Goal: Leave review/rating: Share an evaluation or opinion about a product, service, or content

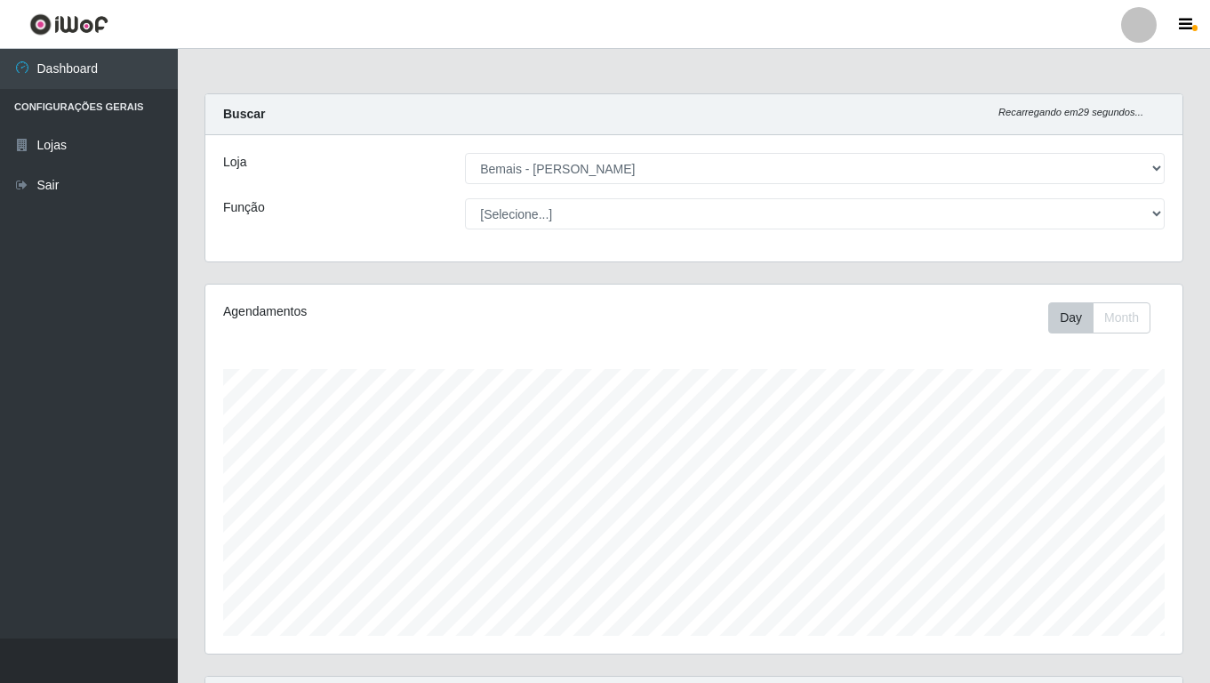
select select "230"
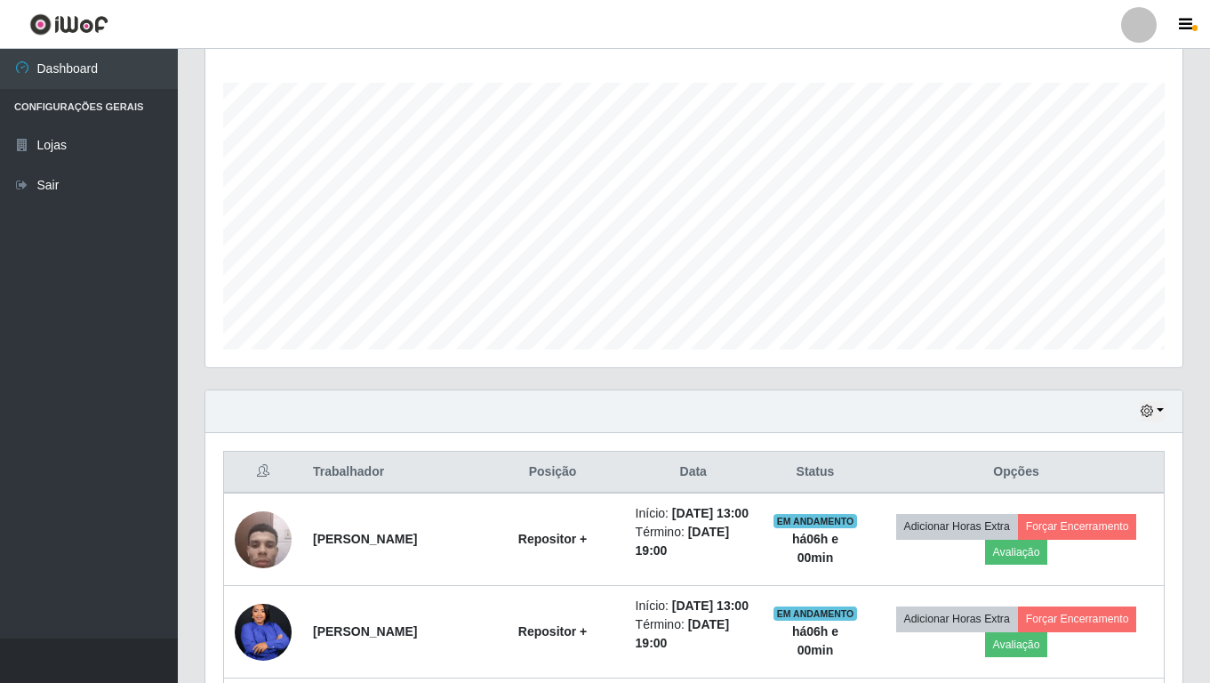
scroll to position [369, 977]
click at [884, 54] on div "Agendamentos Day Month 05/07 Agendamentos 46.77" at bounding box center [693, 182] width 977 height 369
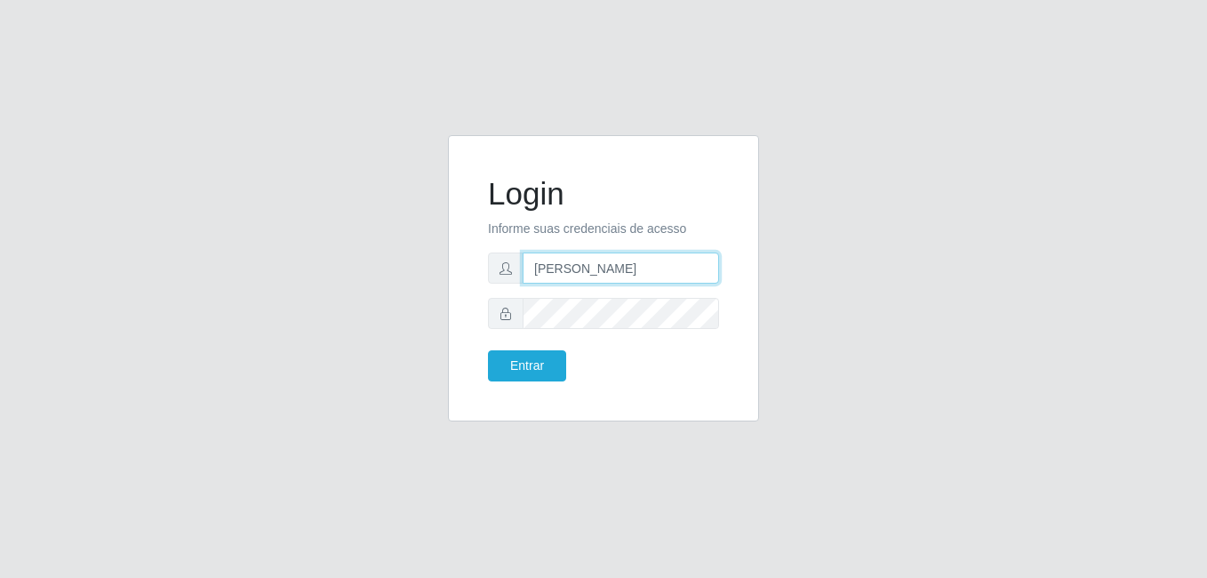
click at [672, 269] on input "andressa@bemais" at bounding box center [621, 267] width 196 height 31
type input "gyovana@bemais"
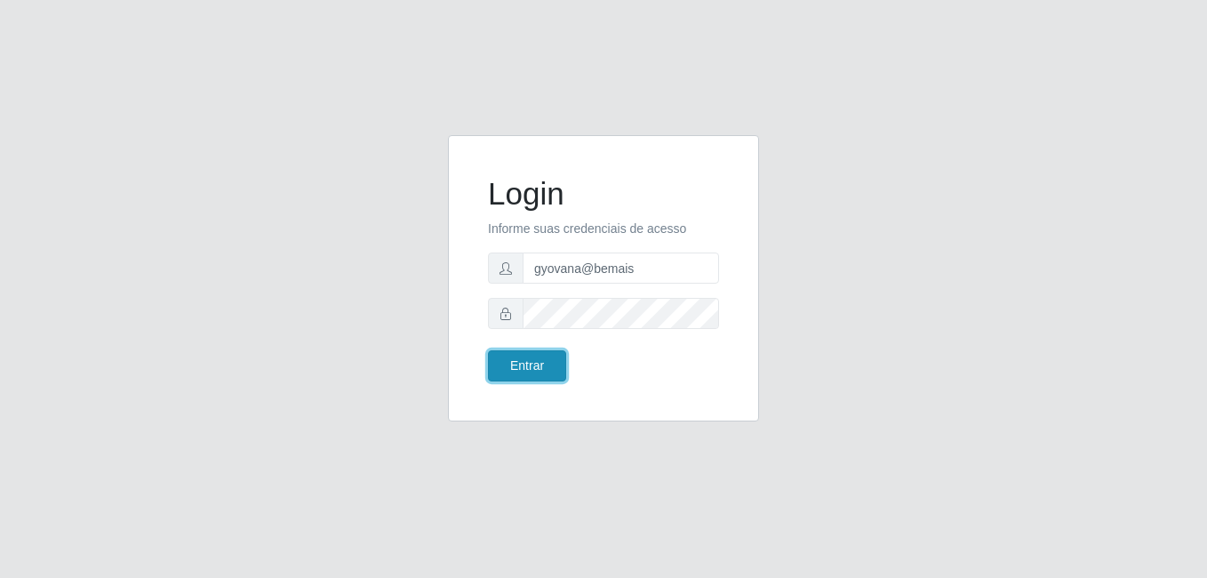
click at [527, 374] on button "Entrar" at bounding box center [527, 365] width 78 height 31
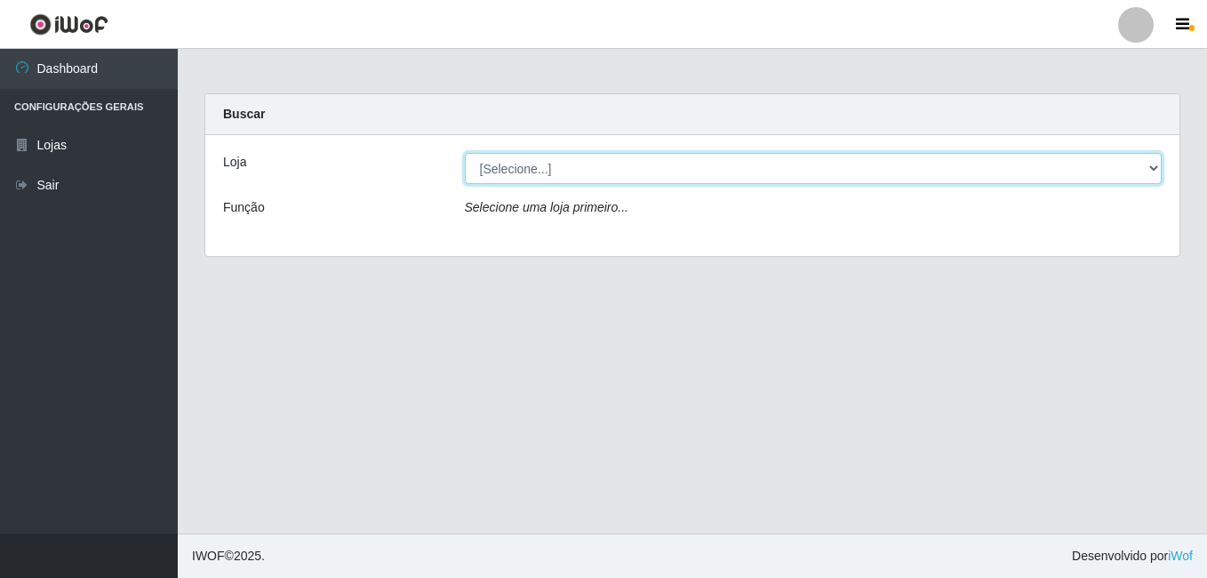
drag, startPoint x: 478, startPoint y: 165, endPoint x: 478, endPoint y: 185, distance: 19.6
click at [478, 165] on select "[Selecione...] Bemais - Ruy Carneiro" at bounding box center [814, 168] width 698 height 31
select select "230"
click at [465, 153] on select "[Selecione...] Bemais - Ruy Carneiro" at bounding box center [814, 168] width 698 height 31
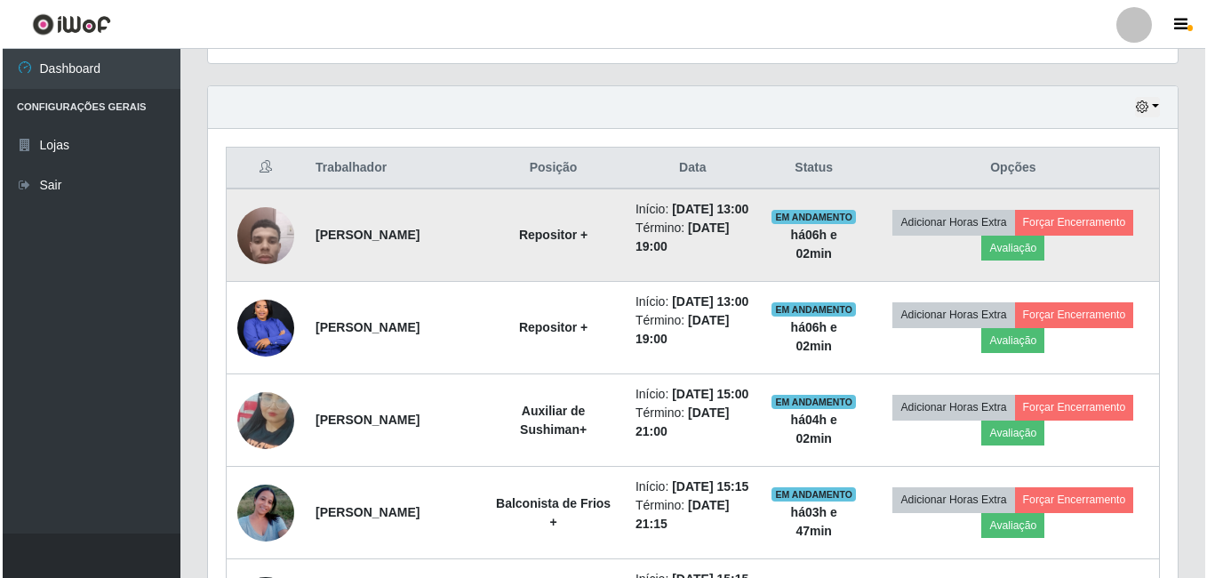
scroll to position [711, 0]
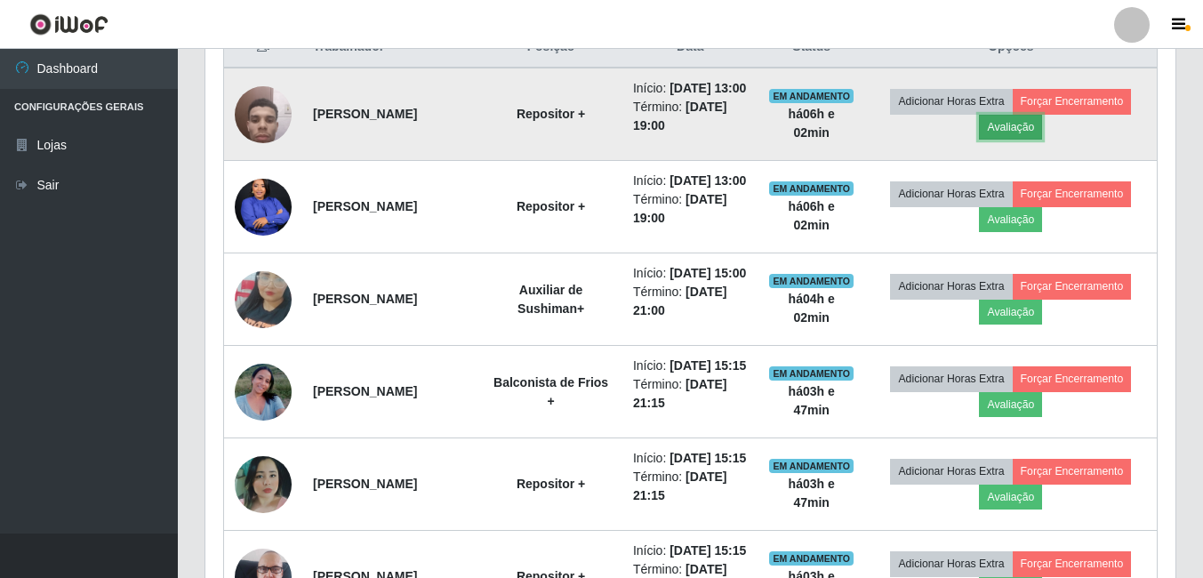
click at [1042, 139] on button "Avaliação" at bounding box center [1010, 127] width 63 height 25
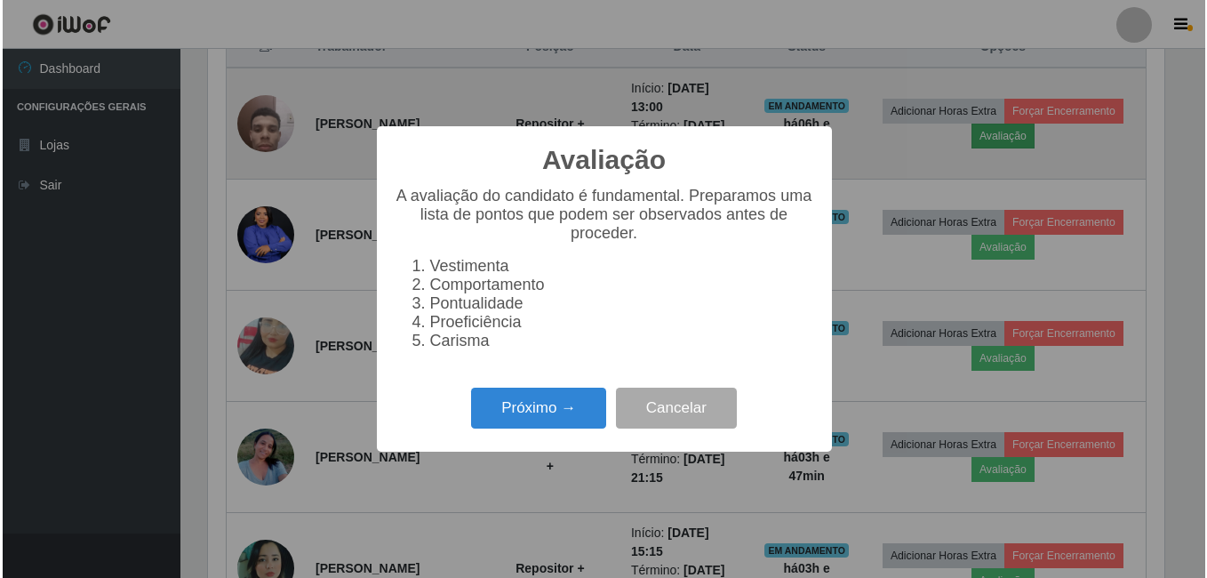
scroll to position [369, 961]
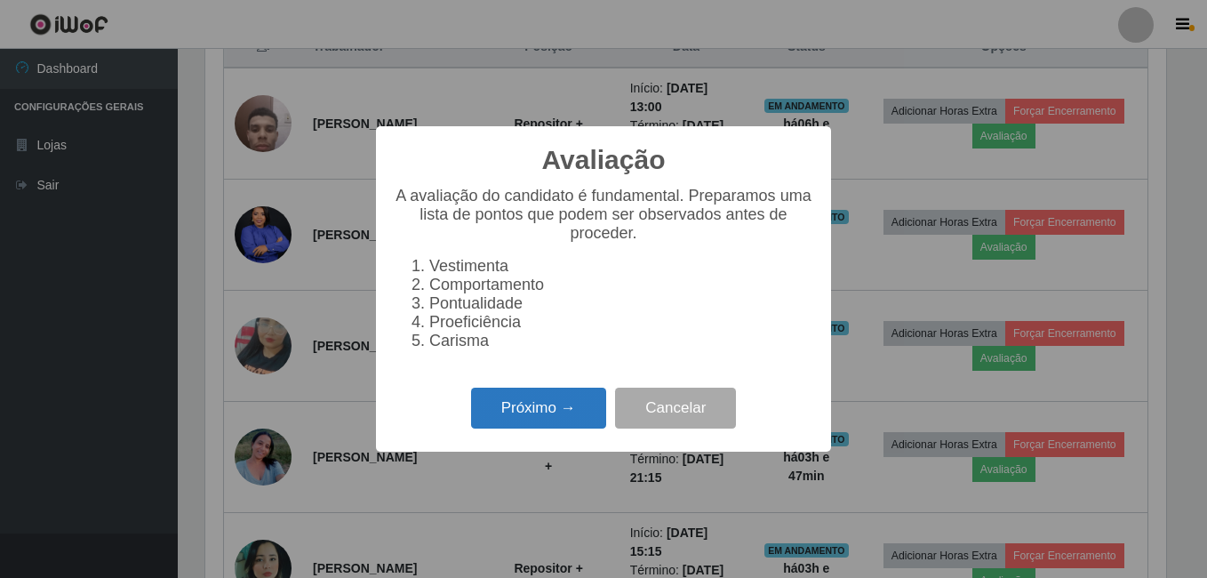
click at [503, 417] on button "Próximo →" at bounding box center [538, 409] width 135 height 42
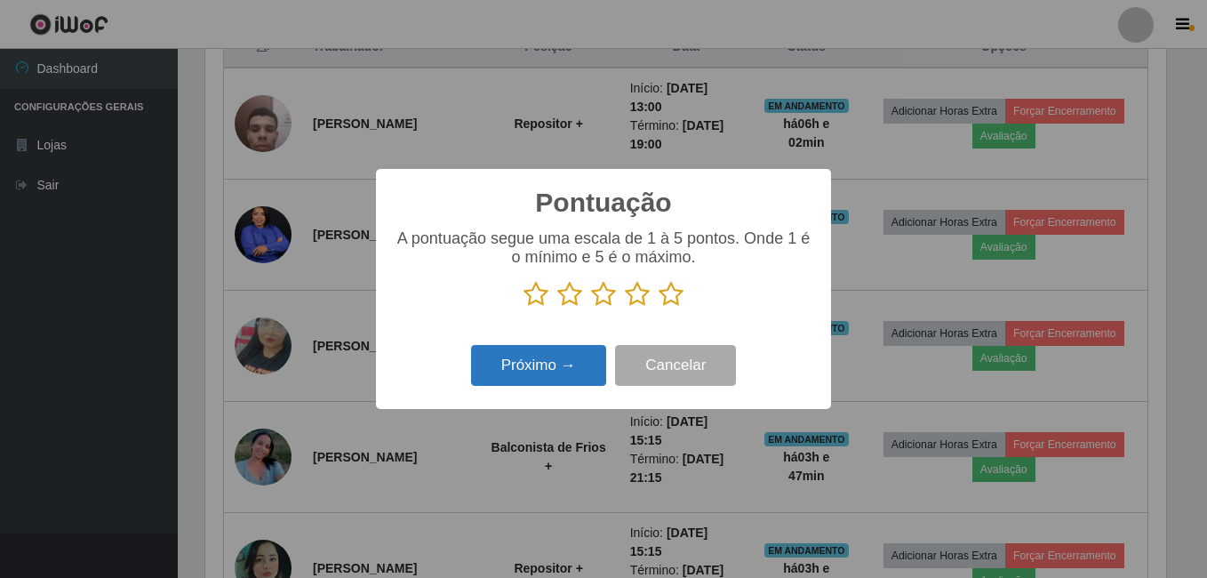
scroll to position [888501, 887909]
click at [668, 292] on icon at bounding box center [671, 294] width 25 height 27
click at [659, 308] on input "radio" at bounding box center [659, 308] width 0 height 0
click at [545, 375] on button "Próximo →" at bounding box center [538, 366] width 135 height 42
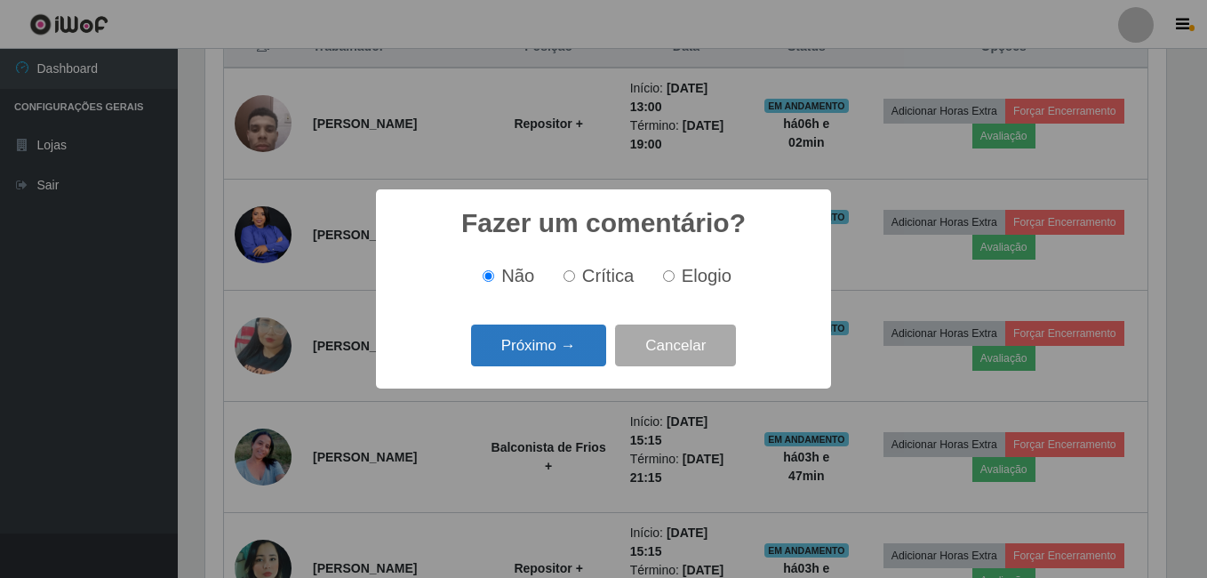
click at [548, 333] on button "Próximo →" at bounding box center [538, 345] width 135 height 42
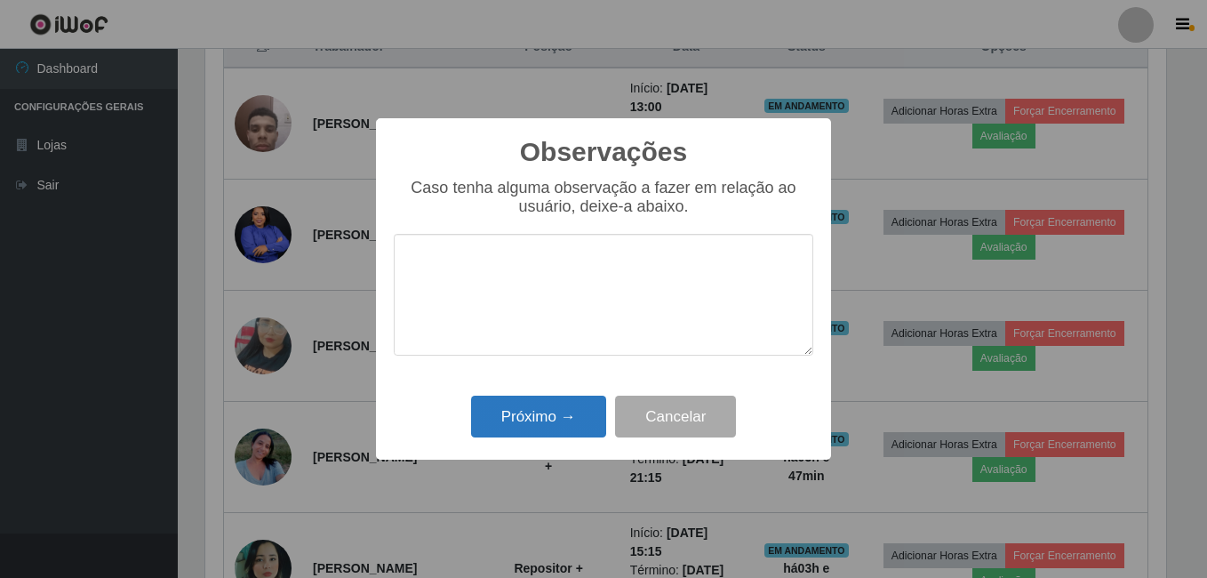
drag, startPoint x: 536, startPoint y: 396, endPoint x: 536, endPoint y: 414, distance: 18.7
click at [536, 396] on div "Próximo → Cancelar" at bounding box center [604, 416] width 420 height 51
click at [540, 433] on button "Próximo →" at bounding box center [538, 417] width 135 height 42
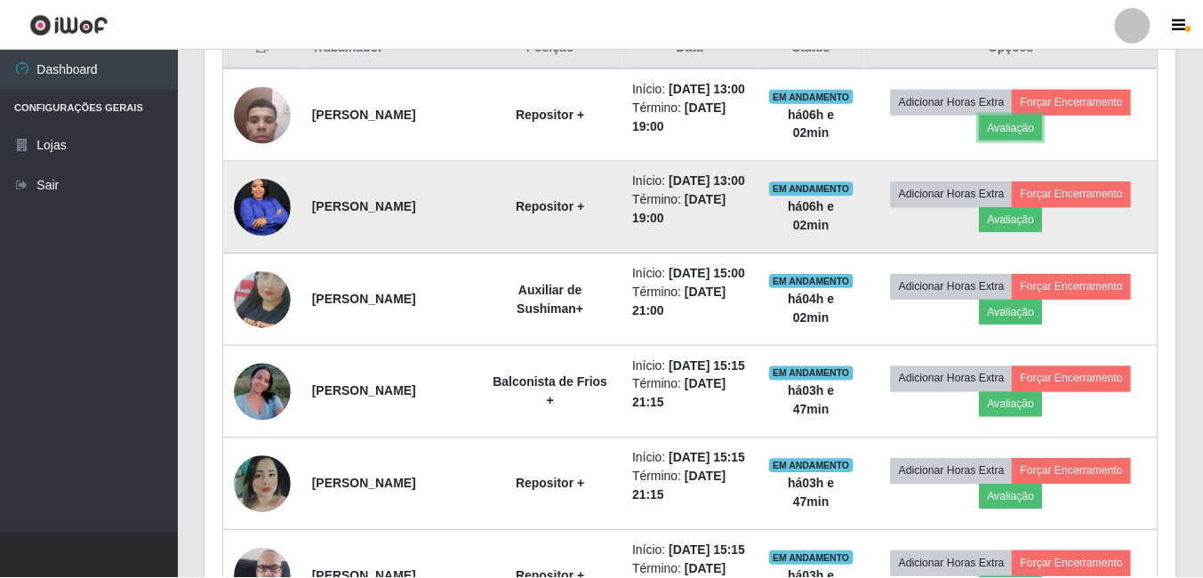
scroll to position [369, 970]
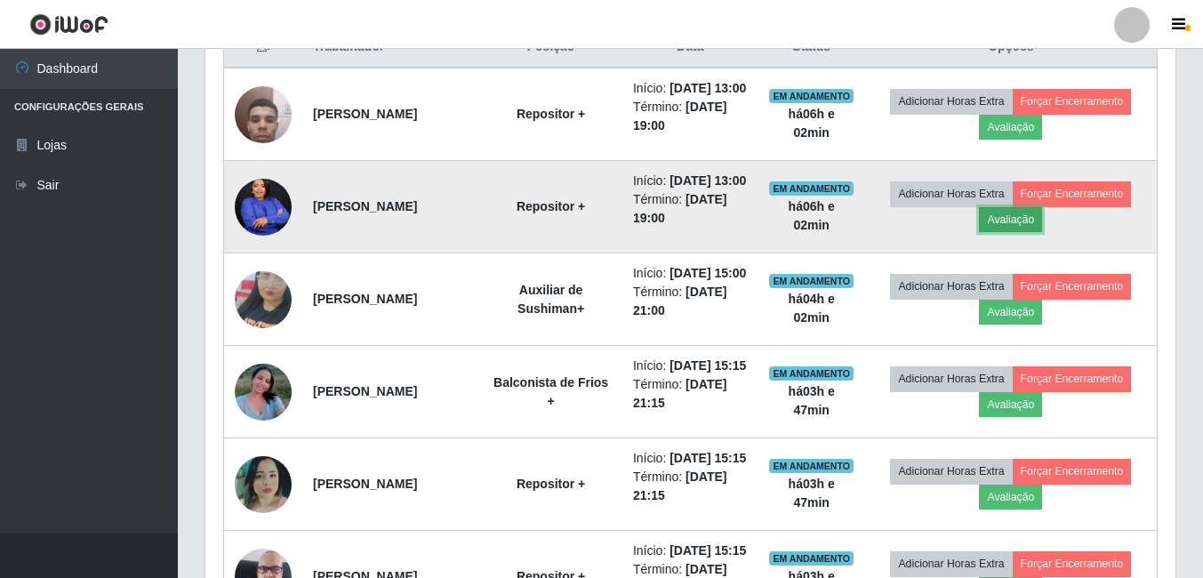
click at [1030, 232] on button "Avaliação" at bounding box center [1010, 219] width 63 height 25
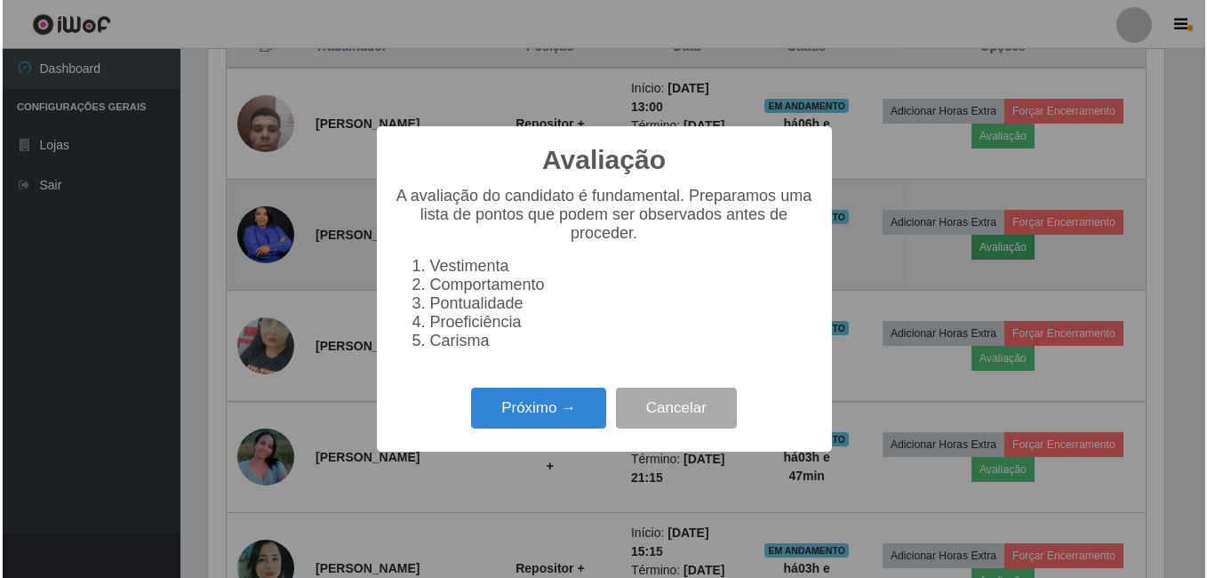
scroll to position [369, 961]
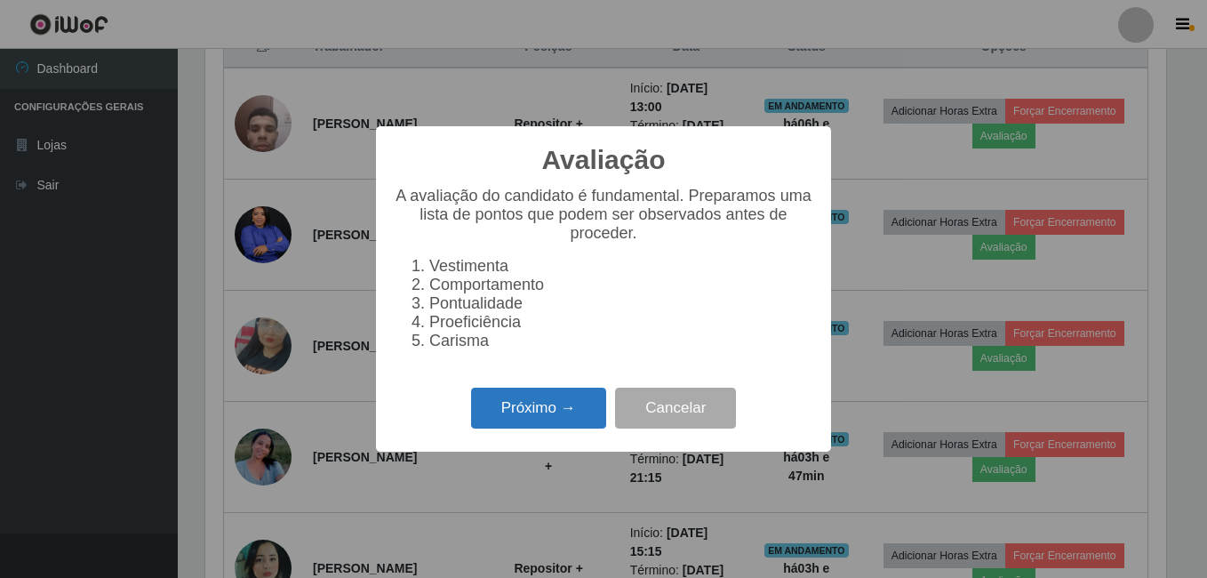
click at [527, 429] on button "Próximo →" at bounding box center [538, 409] width 135 height 42
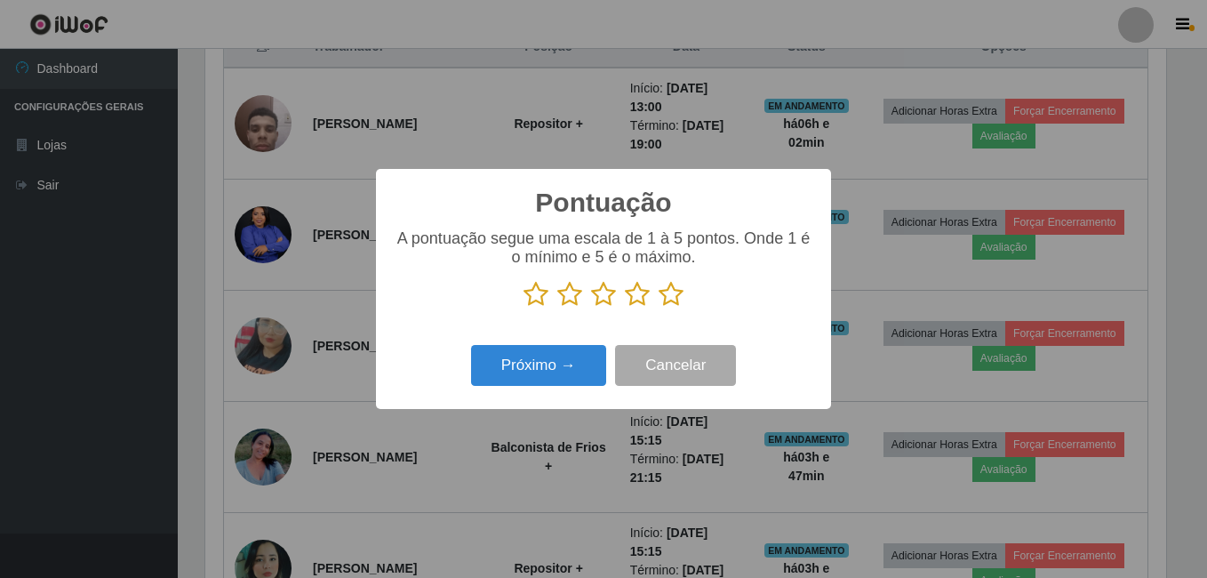
drag, startPoint x: 675, startPoint y: 292, endPoint x: 612, endPoint y: 364, distance: 95.7
click at [675, 293] on icon at bounding box center [671, 294] width 25 height 27
click at [659, 308] on input "radio" at bounding box center [659, 308] width 0 height 0
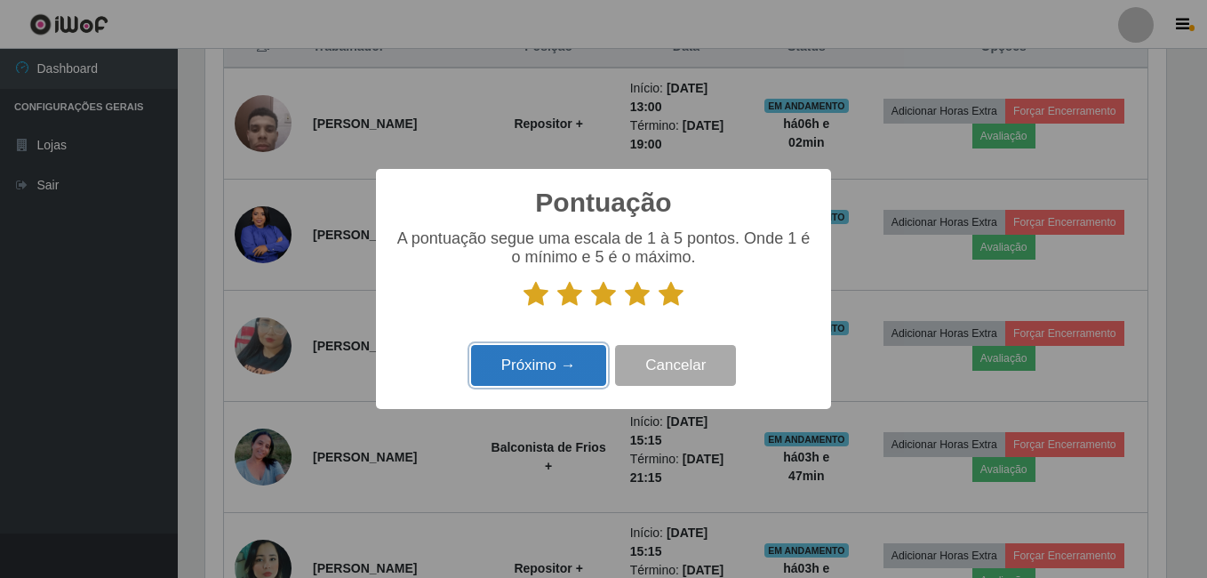
click at [556, 378] on button "Próximo →" at bounding box center [538, 366] width 135 height 42
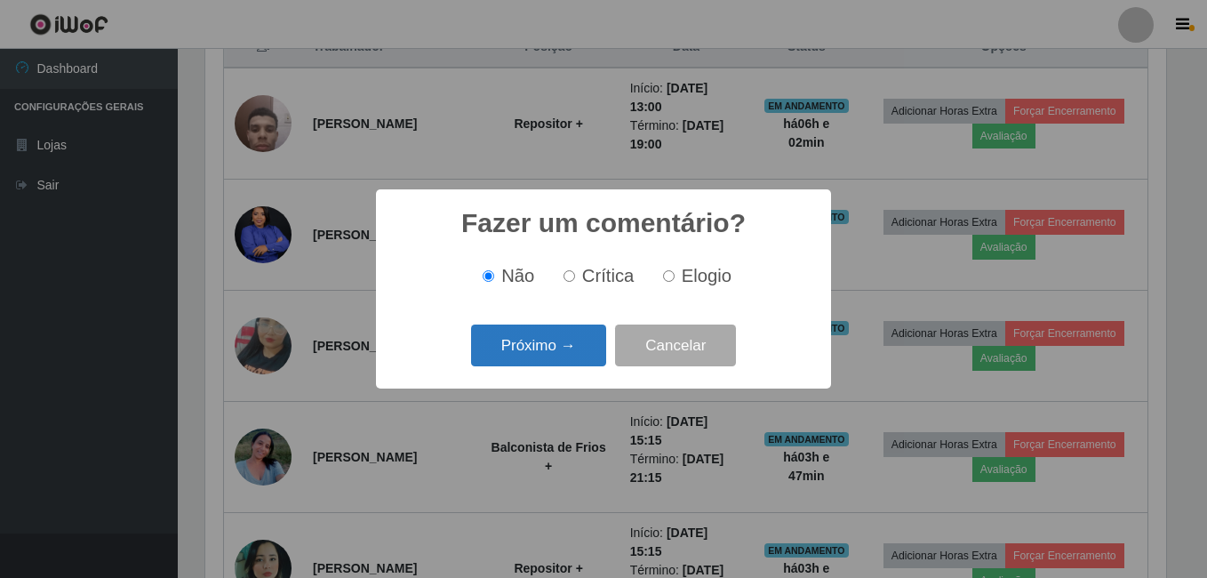
click at [536, 343] on button "Próximo →" at bounding box center [538, 345] width 135 height 42
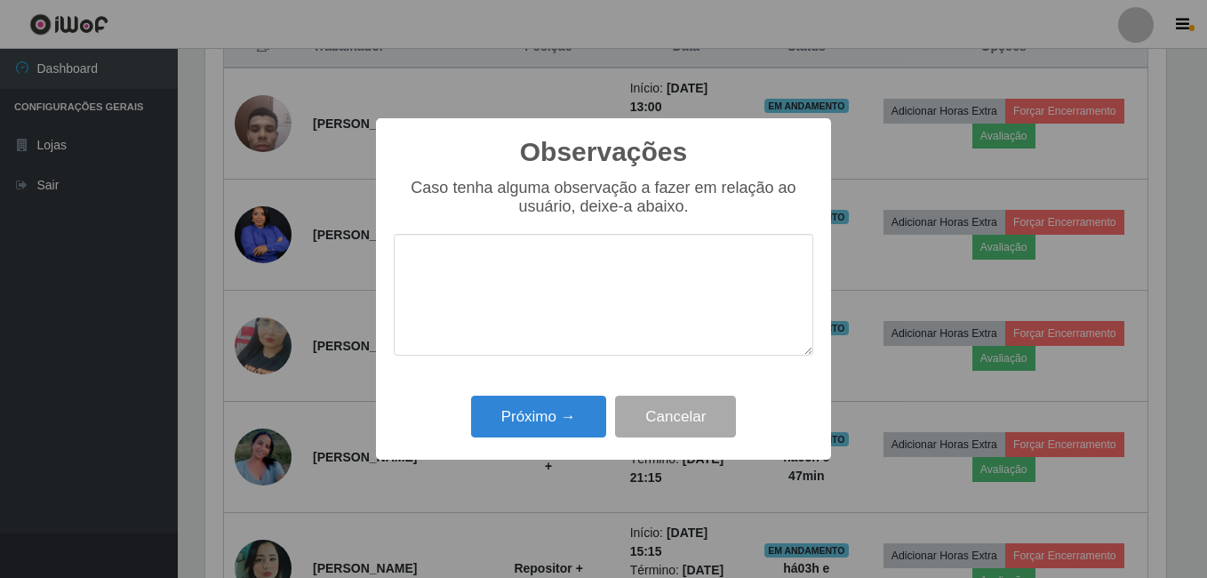
click at [524, 441] on div "Próximo → Cancelar" at bounding box center [604, 416] width 420 height 51
click at [533, 428] on button "Próximo →" at bounding box center [538, 417] width 135 height 42
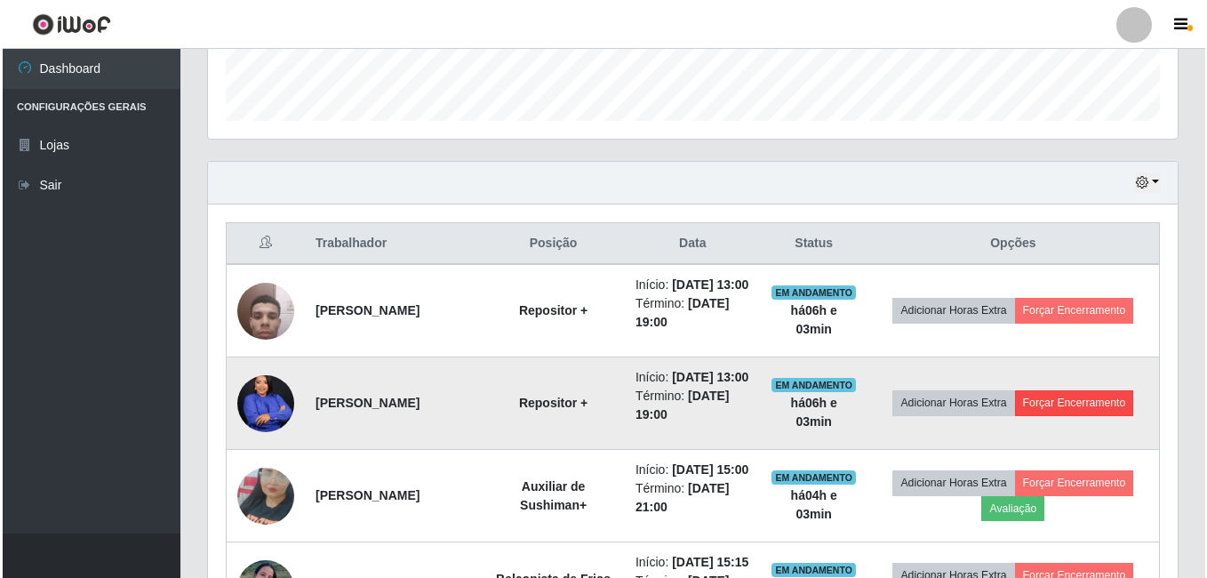
scroll to position [711, 0]
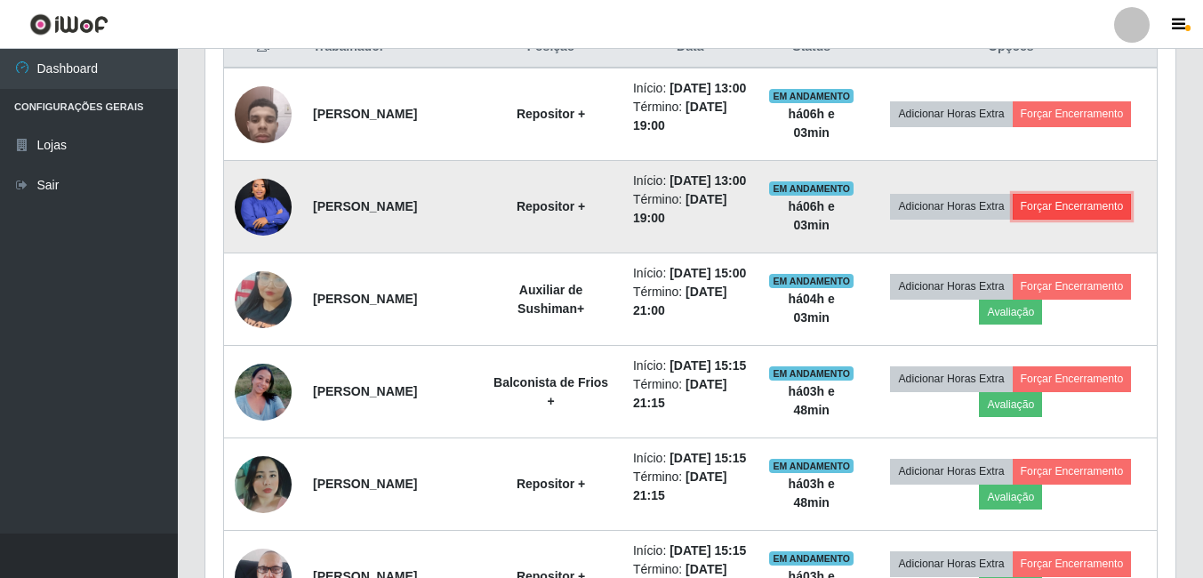
click at [1108, 219] on button "Forçar Encerramento" at bounding box center [1071, 206] width 119 height 25
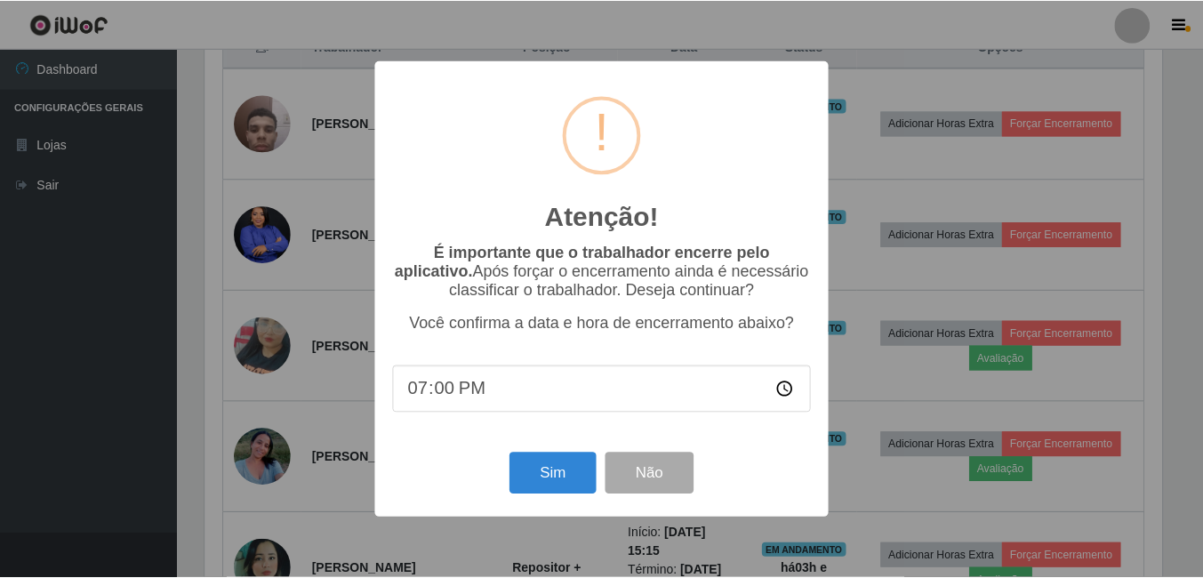
scroll to position [369, 961]
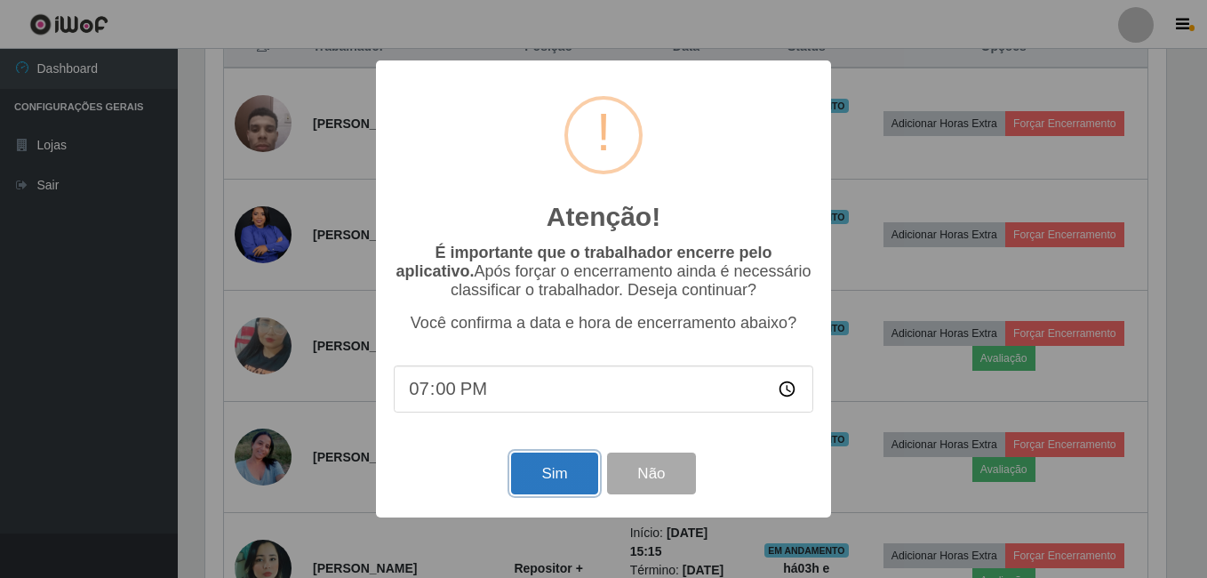
click at [562, 473] on button "Sim" at bounding box center [554, 473] width 86 height 42
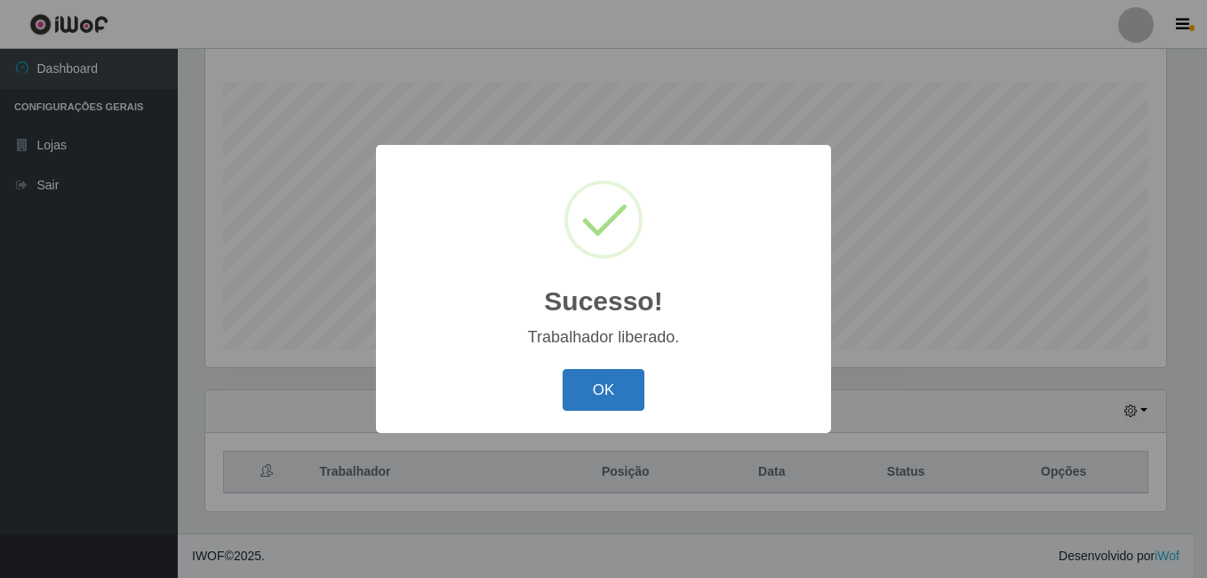
click at [603, 388] on button "OK" at bounding box center [604, 390] width 83 height 42
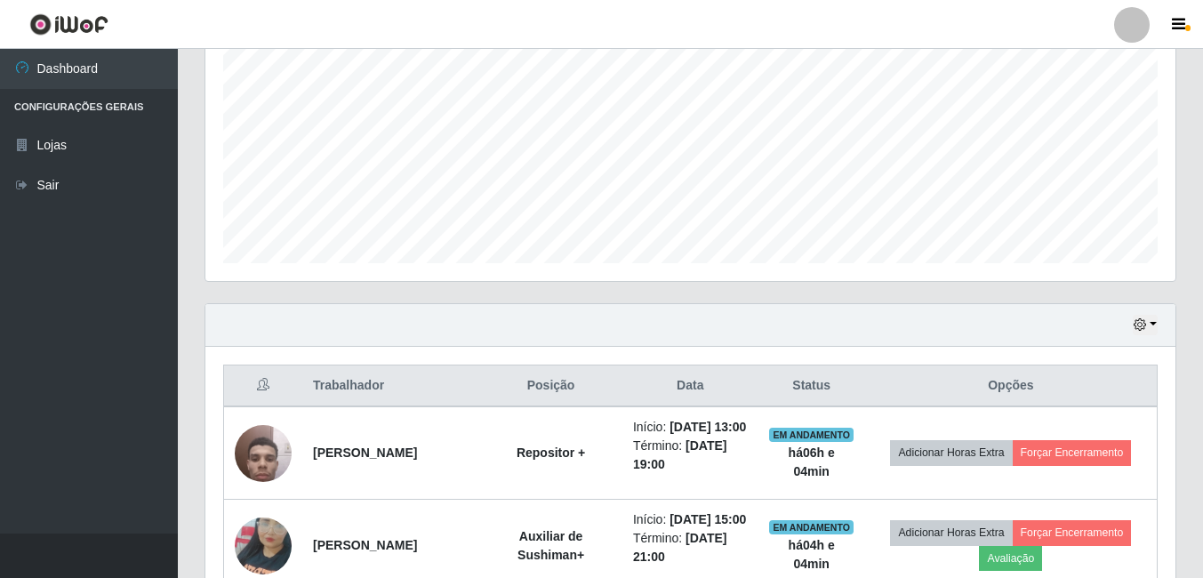
scroll to position [464, 0]
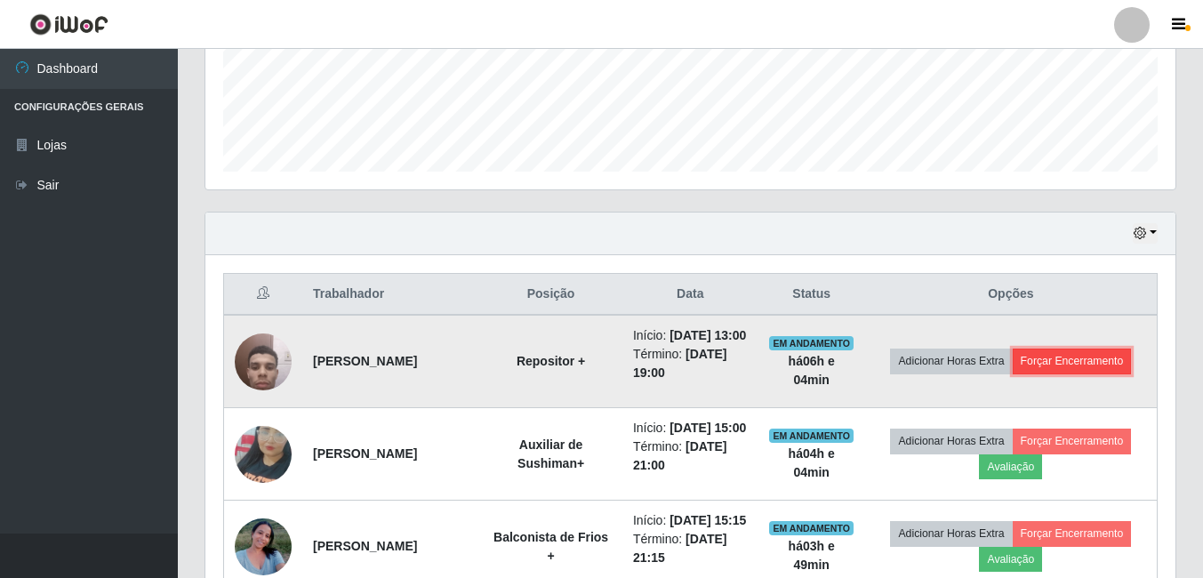
click at [1075, 372] on button "Forçar Encerramento" at bounding box center [1071, 360] width 119 height 25
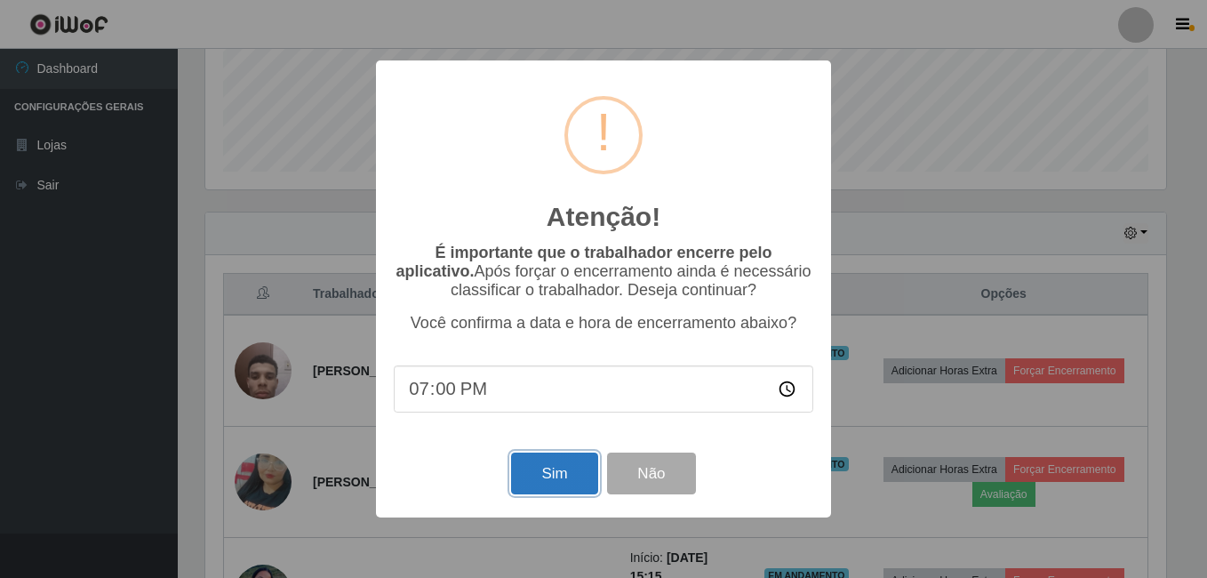
click at [554, 485] on button "Sim" at bounding box center [554, 473] width 86 height 42
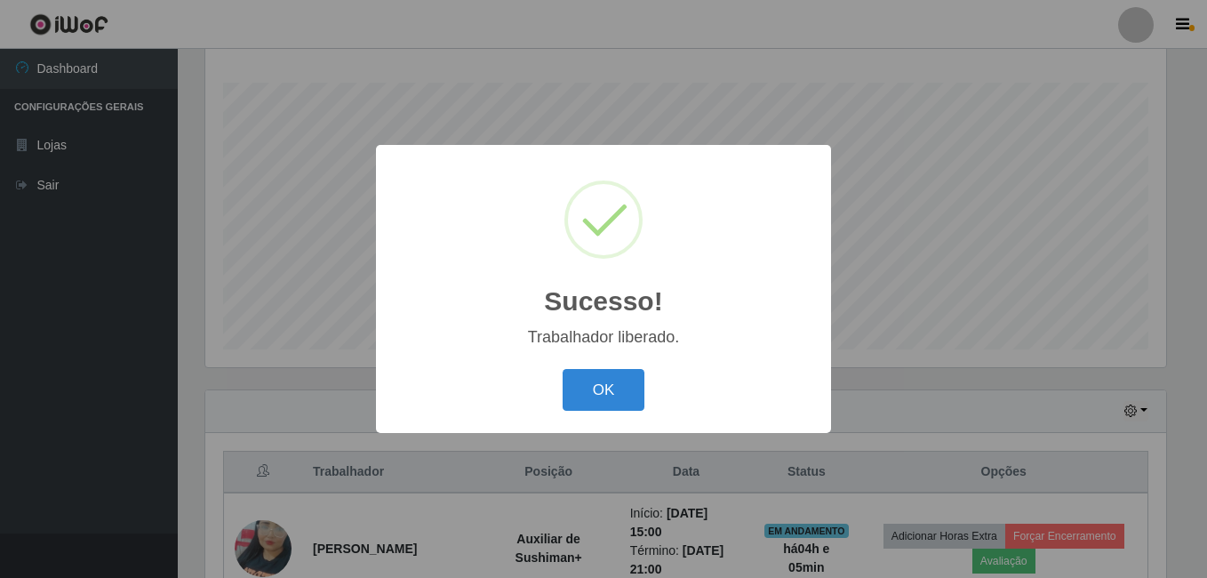
click at [580, 359] on div "Sucesso! × Trabalhador liberado. OK Cancel" at bounding box center [603, 289] width 455 height 288
click at [586, 386] on button "OK" at bounding box center [604, 390] width 83 height 42
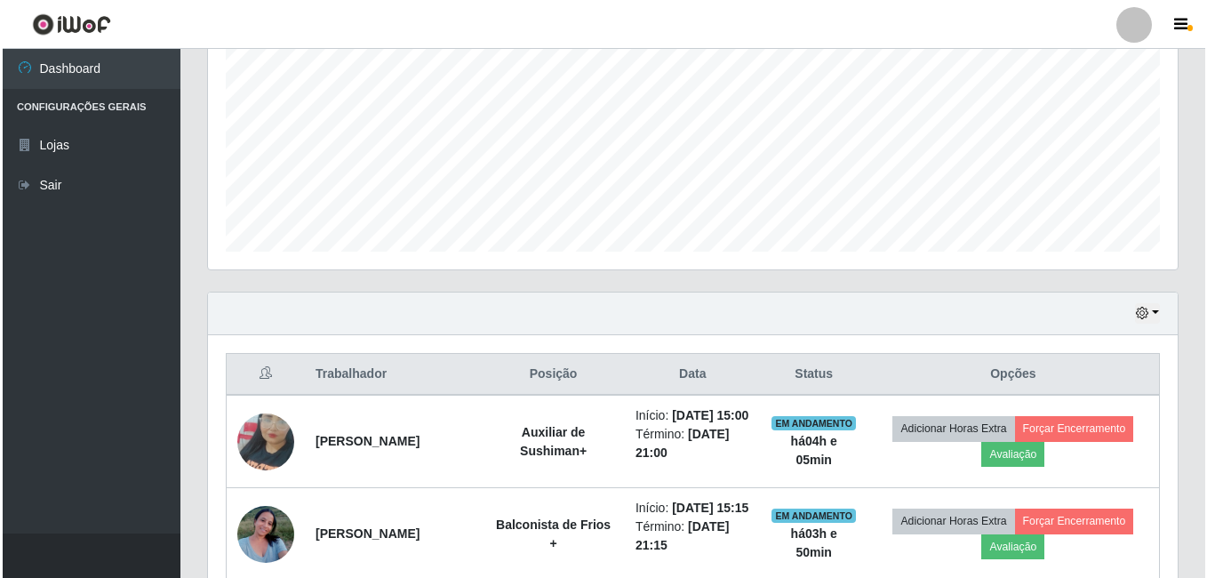
scroll to position [642, 0]
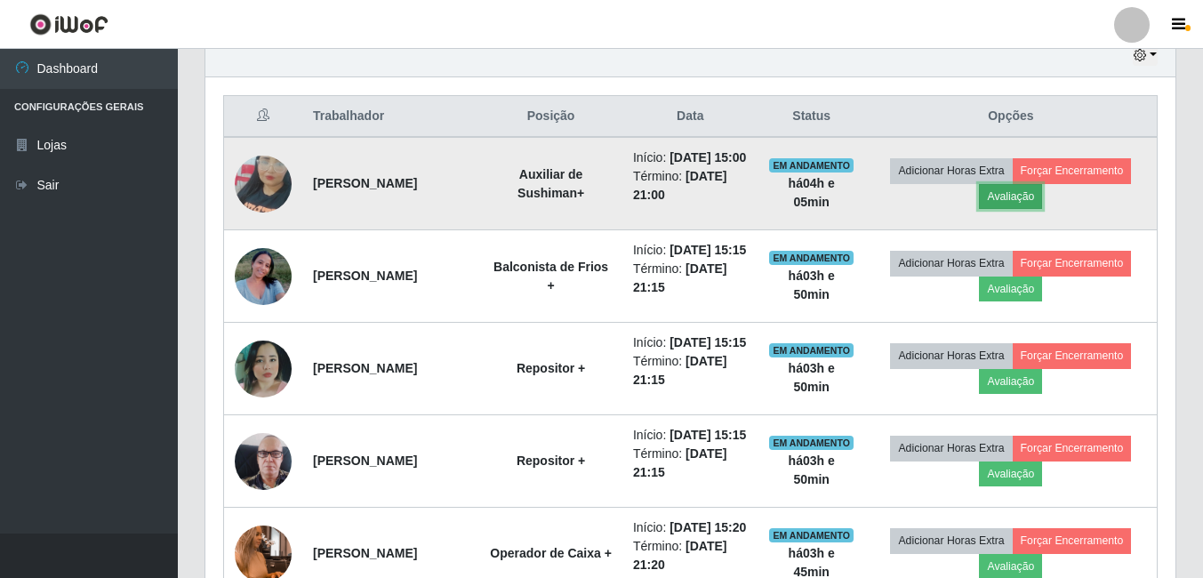
click at [1011, 208] on button "Avaliação" at bounding box center [1010, 196] width 63 height 25
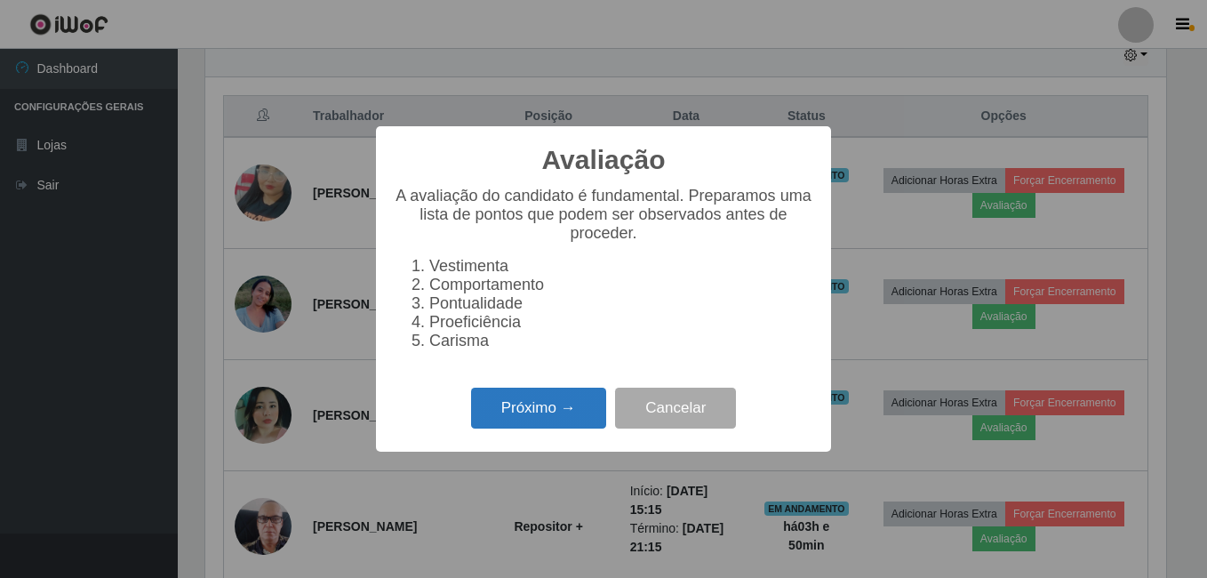
click at [528, 429] on button "Próximo →" at bounding box center [538, 409] width 135 height 42
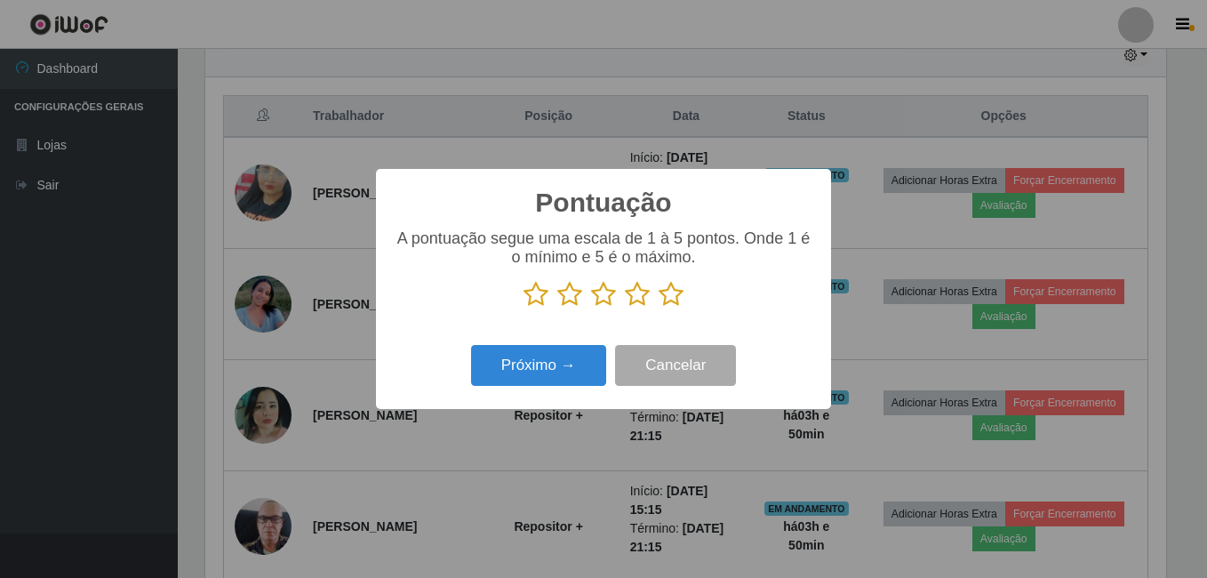
drag, startPoint x: 676, startPoint y: 302, endPoint x: 598, endPoint y: 325, distance: 80.7
click at [674, 302] on icon at bounding box center [671, 294] width 25 height 27
click at [659, 308] on input "radio" at bounding box center [659, 308] width 0 height 0
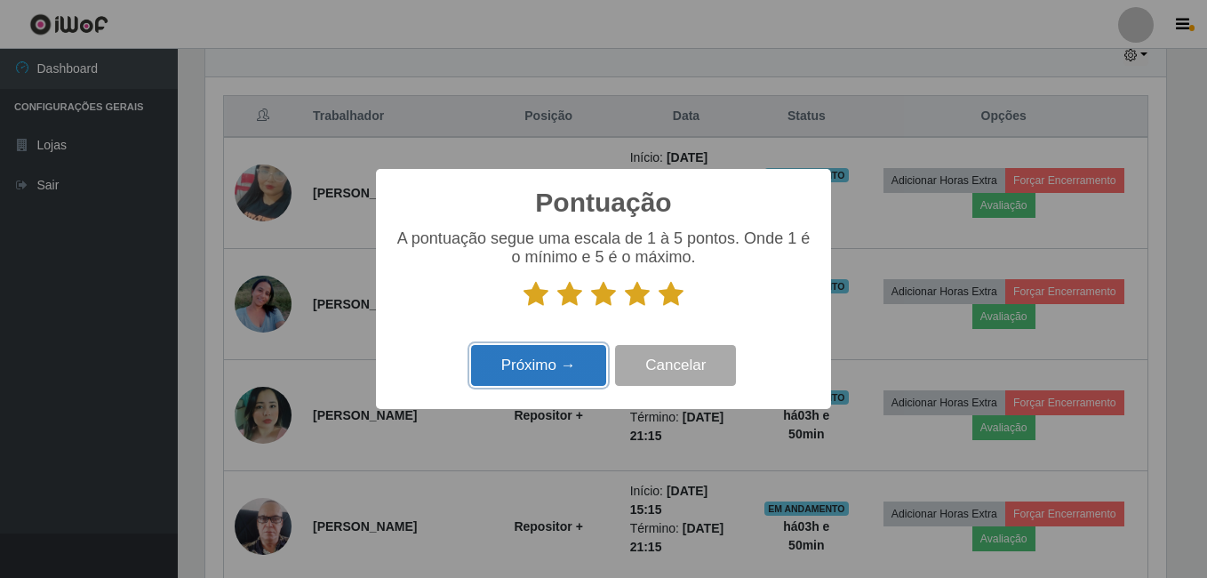
click at [575, 363] on button "Próximo →" at bounding box center [538, 366] width 135 height 42
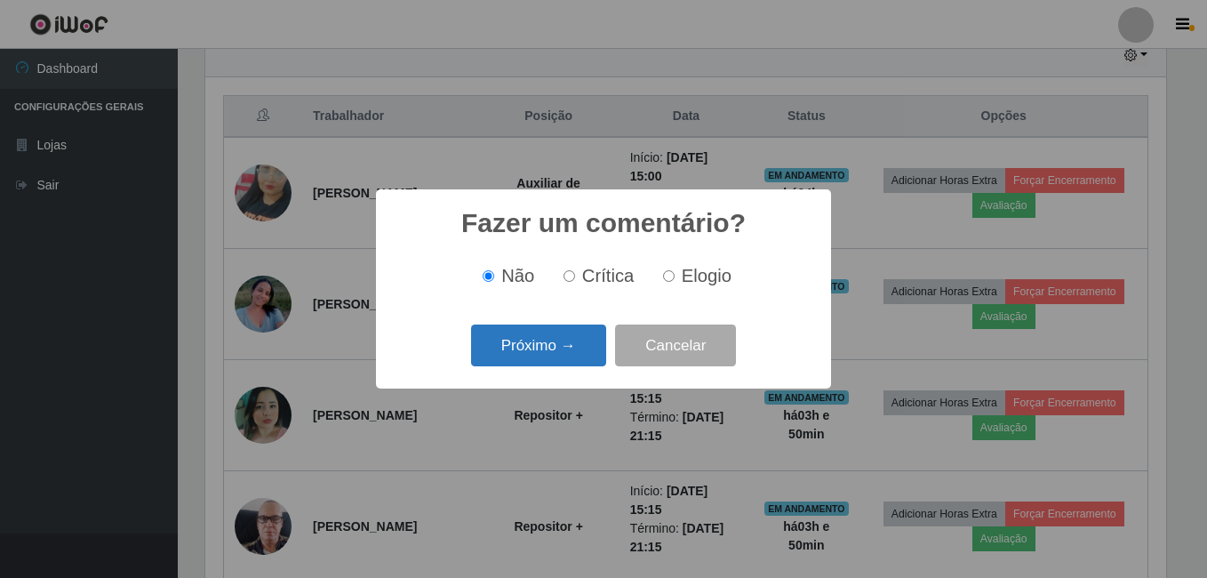
click at [576, 348] on button "Próximo →" at bounding box center [538, 345] width 135 height 42
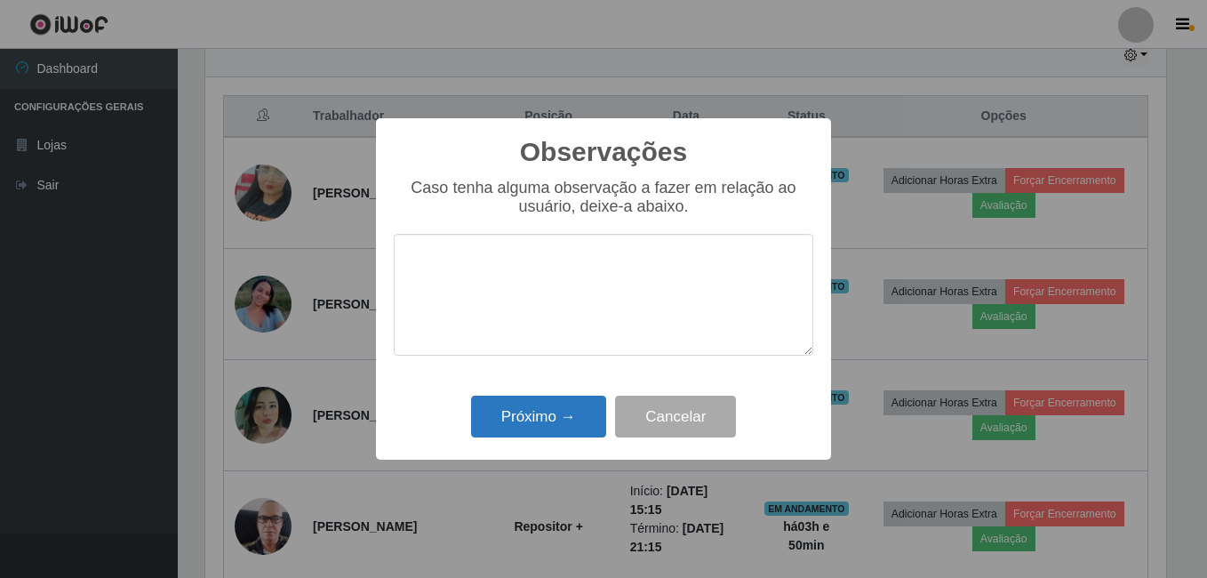
drag, startPoint x: 576, startPoint y: 348, endPoint x: 568, endPoint y: 435, distance: 87.5
click at [571, 383] on div "Observações × Caso tenha alguma observação a fazer em relação ao usuário, deixe…" at bounding box center [603, 289] width 455 height 342
click at [568, 435] on button "Próximo →" at bounding box center [538, 417] width 135 height 42
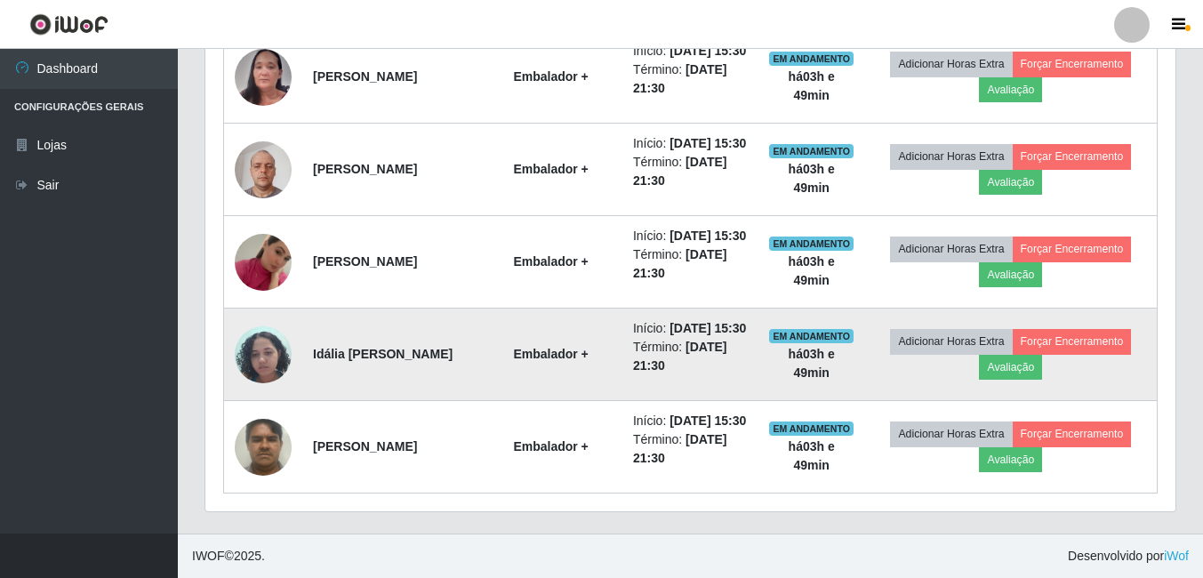
scroll to position [1842, 0]
